Goal: Task Accomplishment & Management: Complete application form

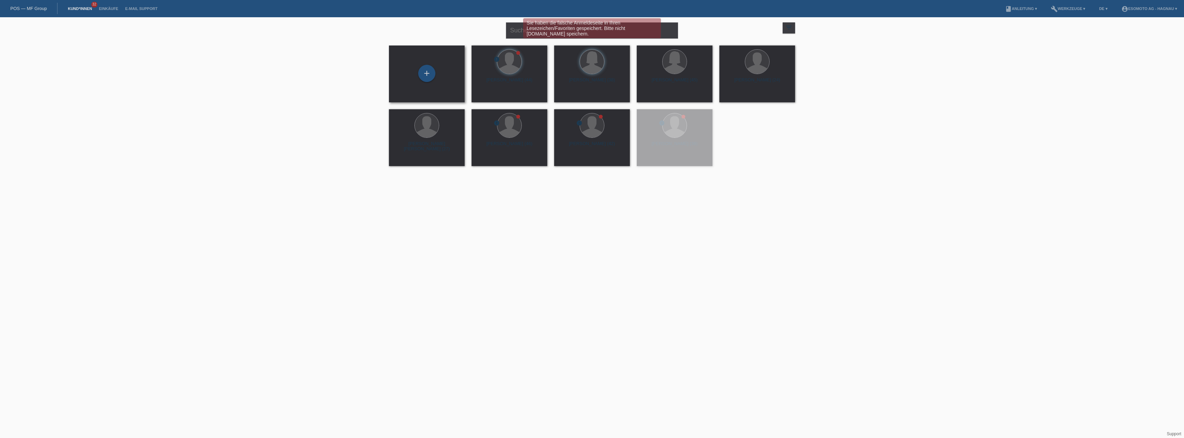
click at [417, 81] on div "+" at bounding box center [427, 74] width 65 height 18
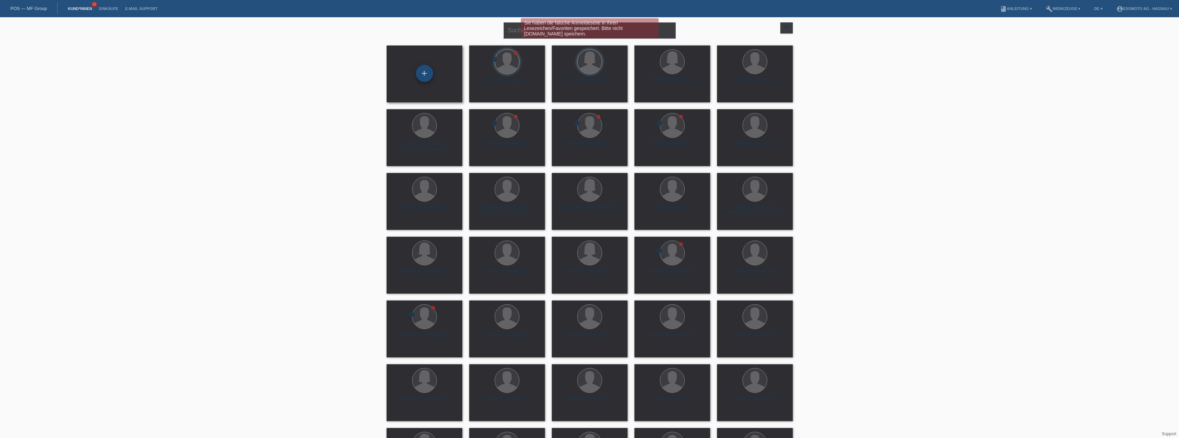
click at [425, 72] on div "+" at bounding box center [424, 73] width 17 height 17
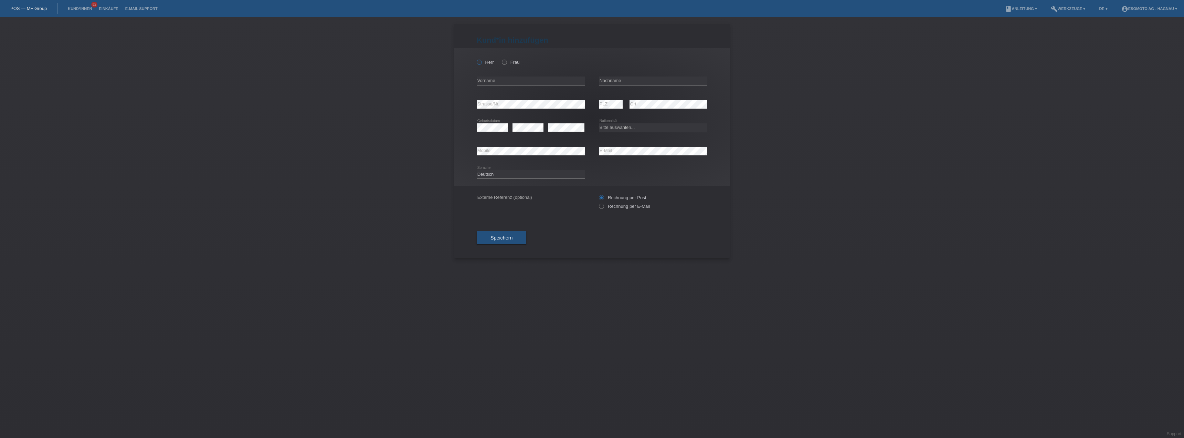
click at [482, 60] on label "Herr" at bounding box center [485, 62] width 17 height 5
click at [481, 60] on input "Herr" at bounding box center [479, 62] width 4 height 4
radio input "true"
click at [496, 77] on input "text" at bounding box center [531, 80] width 108 height 9
type input "[PERSON_NAME]"
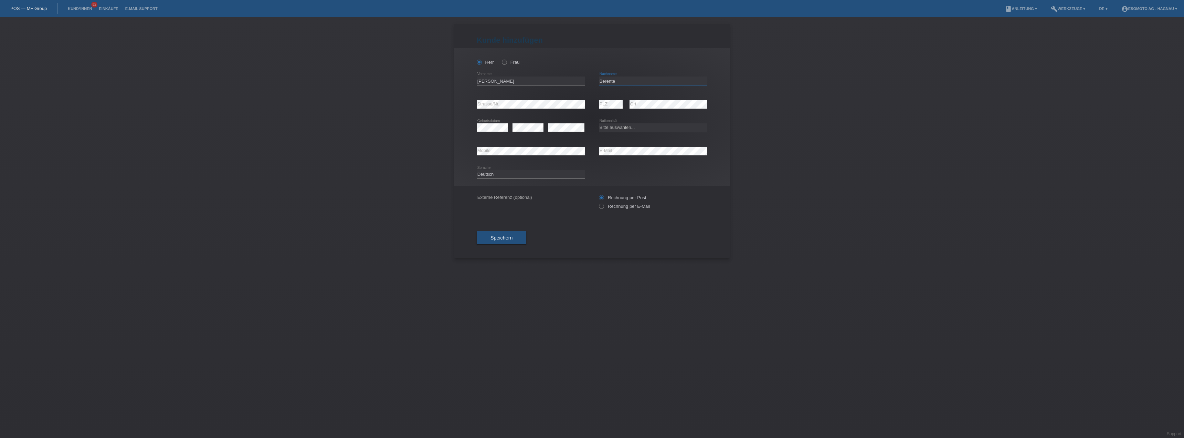
type input "Berente"
click at [617, 127] on select "Bitte auswählen... Schweiz Deutschland Liechtenstein Österreich ------------ Af…" at bounding box center [653, 127] width 108 height 8
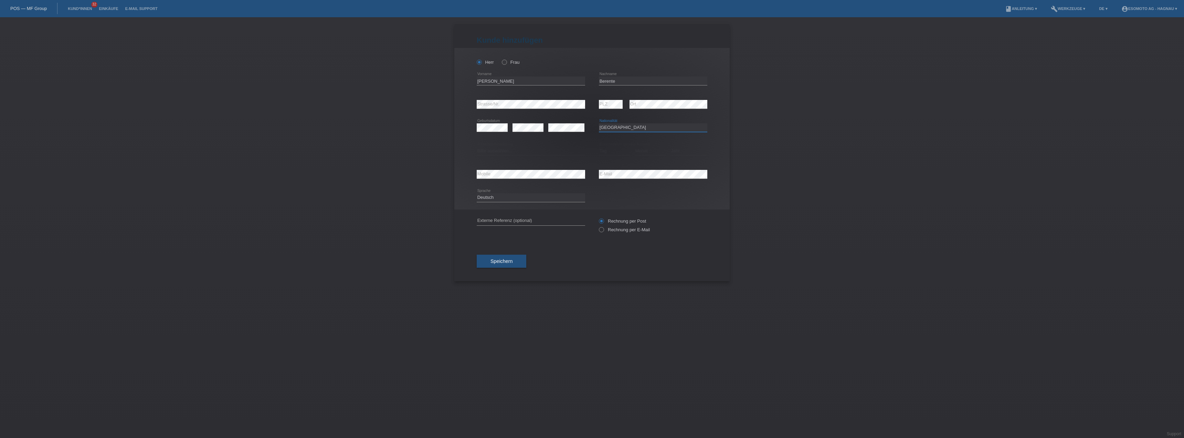
click at [616, 126] on select "Bitte auswählen... Schweiz Deutschland Liechtenstein Österreich ------------ Af…" at bounding box center [653, 127] width 108 height 8
click at [614, 127] on select "Bitte auswählen... Schweiz Deutschland Liechtenstein Österreich ------------ Af…" at bounding box center [653, 127] width 108 height 8
select select "HU"
click at [614, 128] on select "Bitte auswählen... Schweiz Deutschland Liechtenstein Österreich ------------ Af…" at bounding box center [653, 127] width 108 height 8
click at [523, 151] on select "Bitte auswählen... C B B - Flüchtlingsstatus Andere" at bounding box center [531, 151] width 108 height 8
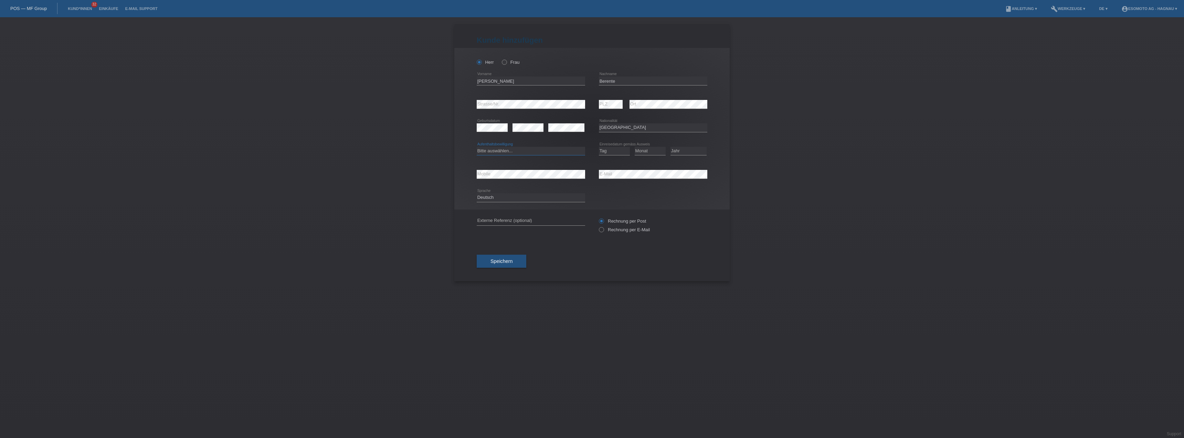
select select "B"
click at [477, 147] on select "Bitte auswählen... C B B - Flüchtlingsstatus Andere" at bounding box center [531, 151] width 108 height 8
click at [660, 115] on div "error Ort" at bounding box center [669, 104] width 78 height 23
click at [514, 254] on button "Speichern" at bounding box center [502, 260] width 50 height 13
click at [618, 152] on select "Tag 01 02 03 04 05 06 07 08 09 10 11" at bounding box center [614, 151] width 31 height 8
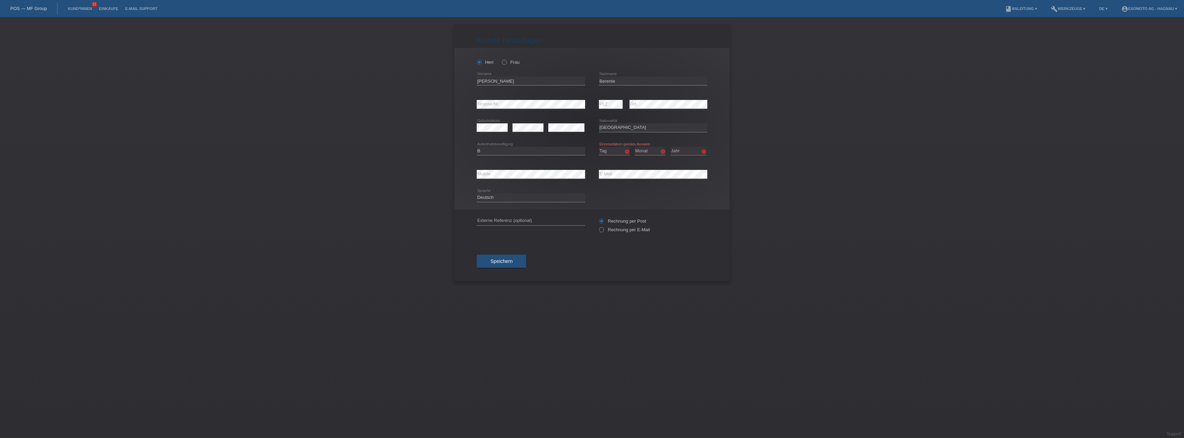
select select "31"
click at [599, 147] on select "Tag 01 02 03 04 05 06 07 08 09 10 11" at bounding box center [614, 151] width 31 height 8
click at [656, 153] on select "Monat 01 02 03 04 05 06 07 08 09 10 11" at bounding box center [650, 151] width 31 height 8
select select "03"
click at [635, 147] on select "Monat 01 02 03 04 05 06 07 08 09 10 11" at bounding box center [650, 151] width 31 height 8
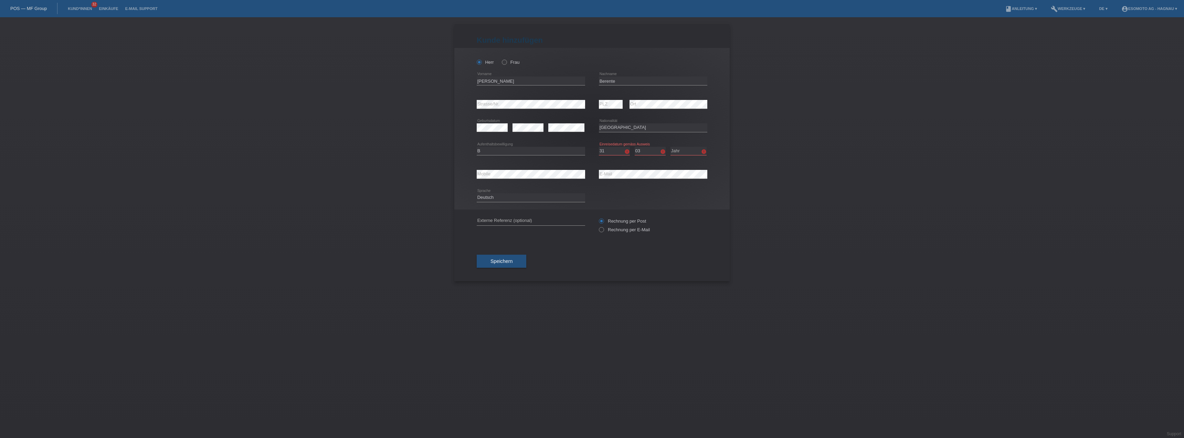
click at [612, 151] on select "Tag 01 02 03 04 05 06 07 08 09 10 11" at bounding box center [614, 151] width 31 height 8
select select "01"
click at [599, 147] on select "Tag 01 02 03 04 05 06 07 08 09 10 11" at bounding box center [614, 151] width 31 height 8
click at [649, 147] on select "Monat 01 02 03 04 05 06 07 08 09 10 11" at bounding box center [650, 151] width 31 height 8
select select "04"
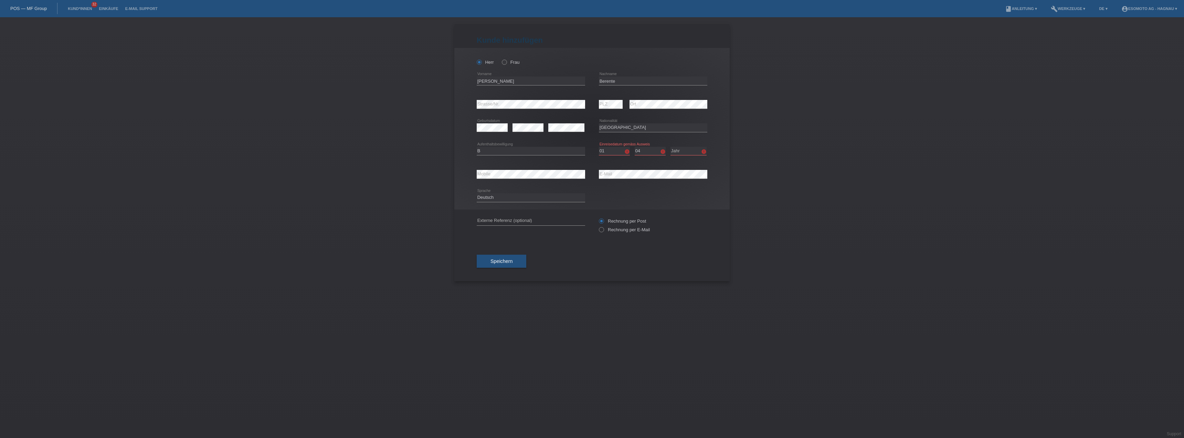
click at [635, 147] on select "Monat 01 02 03 04 05 06 07 08 09 10 11" at bounding box center [650, 151] width 31 height 8
click at [681, 148] on select "Jahr 2025 2024 2023 2022 2021 2020 2019 2018 2017 2016 2015 2014 2013 2012 2011…" at bounding box center [689, 151] width 36 height 8
select select "2010"
click at [671, 147] on select "Jahr 2025 2024 2023 2022 2021 2020 2019 2018 2017 2016 2015 2014 2013 2012 2011…" at bounding box center [689, 151] width 36 height 8
click at [505, 258] on button "Speichern" at bounding box center [502, 260] width 50 height 13
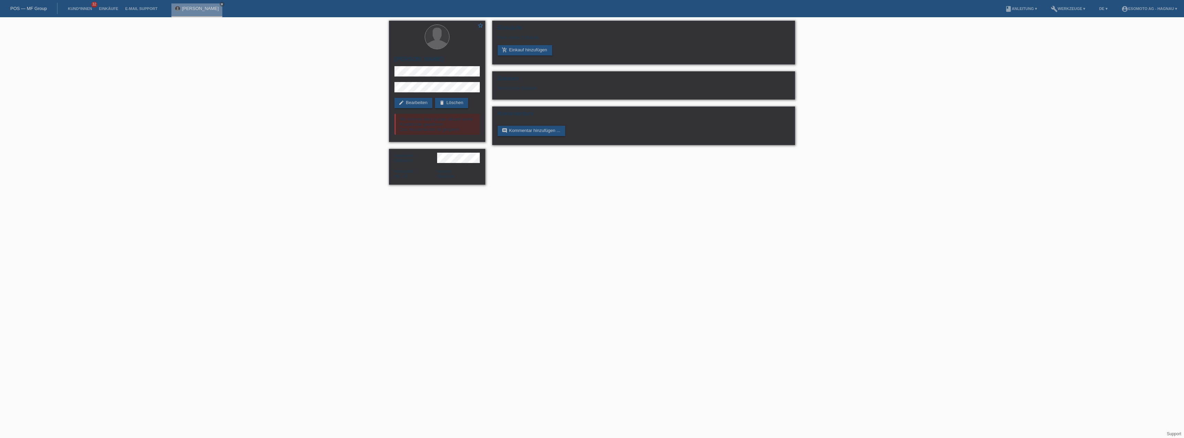
drag, startPoint x: 553, startPoint y: 210, endPoint x: 553, endPoint y: 207, distance: 3.8
click at [553, 191] on html "POS — MF Group Kund*innen 32 Einkäufe E-Mail Support [PERSON_NAME] close" at bounding box center [592, 95] width 1184 height 191
